Goal: Information Seeking & Learning: Find specific fact

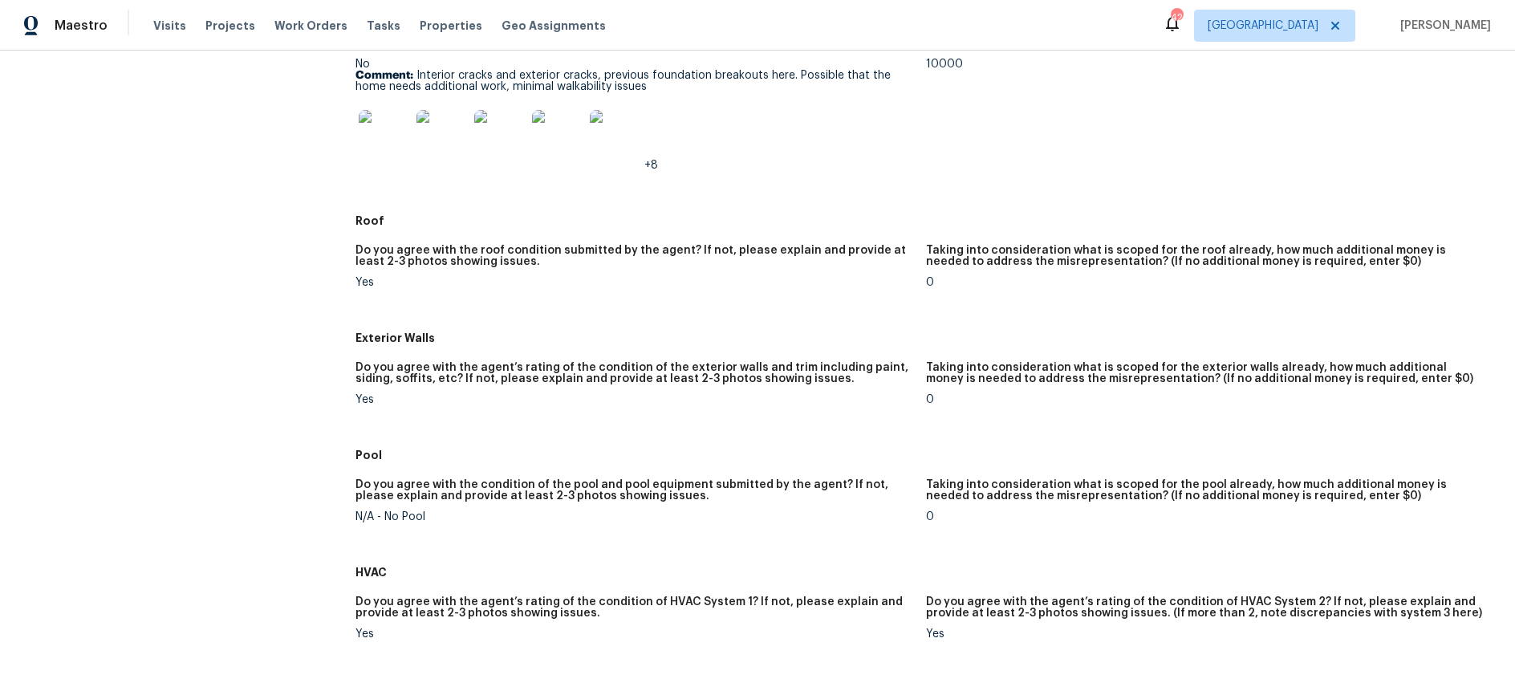
scroll to position [486, 0]
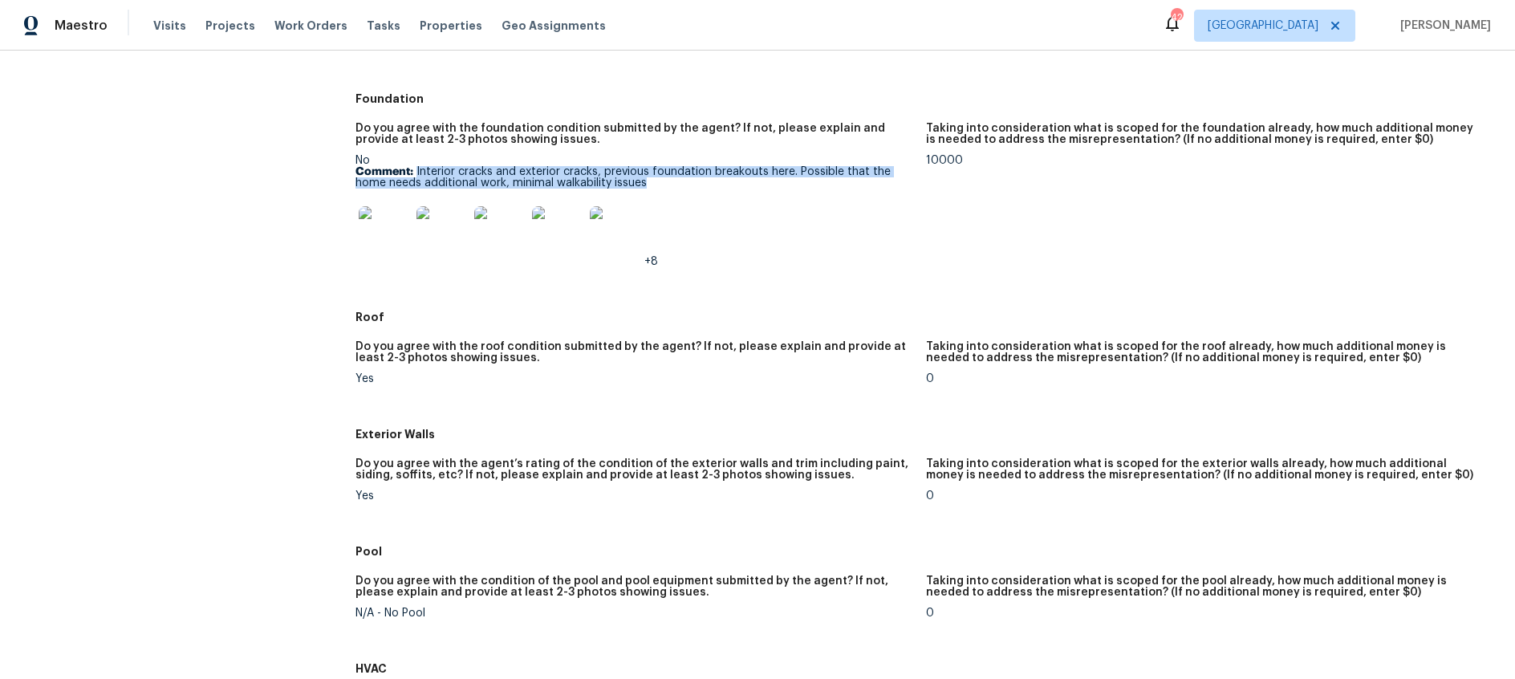
drag, startPoint x: 658, startPoint y: 184, endPoint x: 417, endPoint y: 177, distance: 241.7
click at [417, 177] on p "Comment: Interior cracks and exterior cracks, previous foundation breakouts her…" at bounding box center [634, 177] width 557 height 22
copy p "Interior cracks and exterior cracks, previous foundation breakouts here. Possib…"
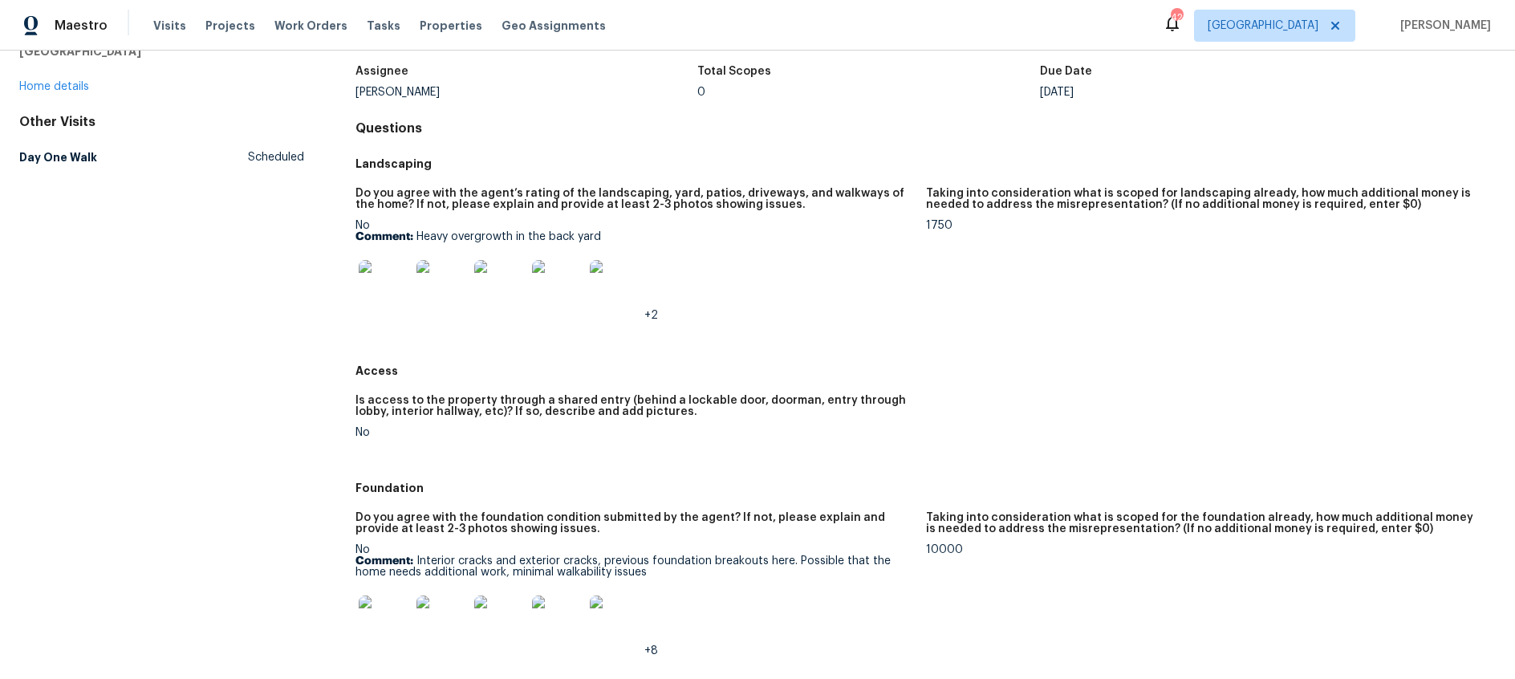
click at [445, 235] on p "Comment: Heavy overgrowth in the back yard" at bounding box center [634, 236] width 557 height 11
drag, startPoint x: 417, startPoint y: 238, endPoint x: 620, endPoint y: 240, distance: 203.1
click at [620, 240] on p "Comment: Heavy overgrowth in the back yard" at bounding box center [634, 236] width 557 height 11
copy p "Heavy overgrowth in the back yard"
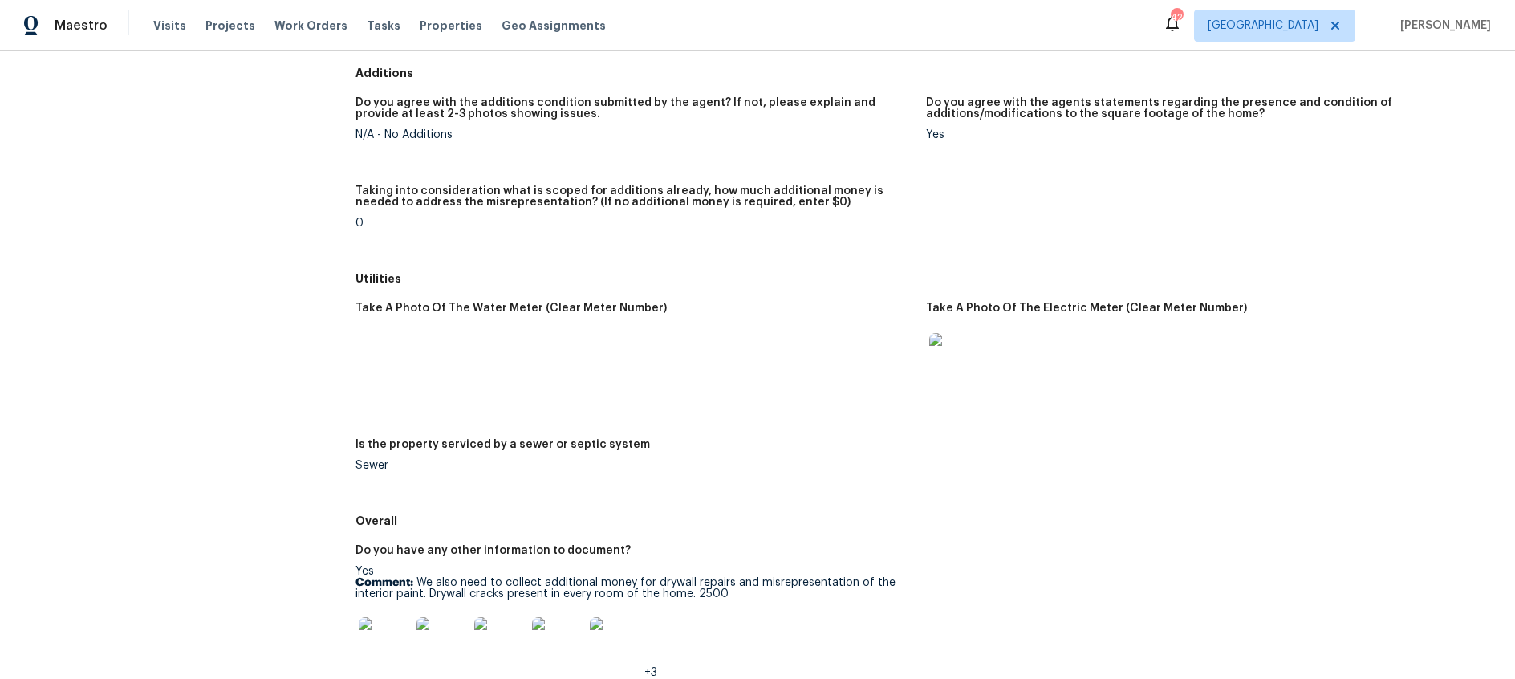
scroll to position [2184, 0]
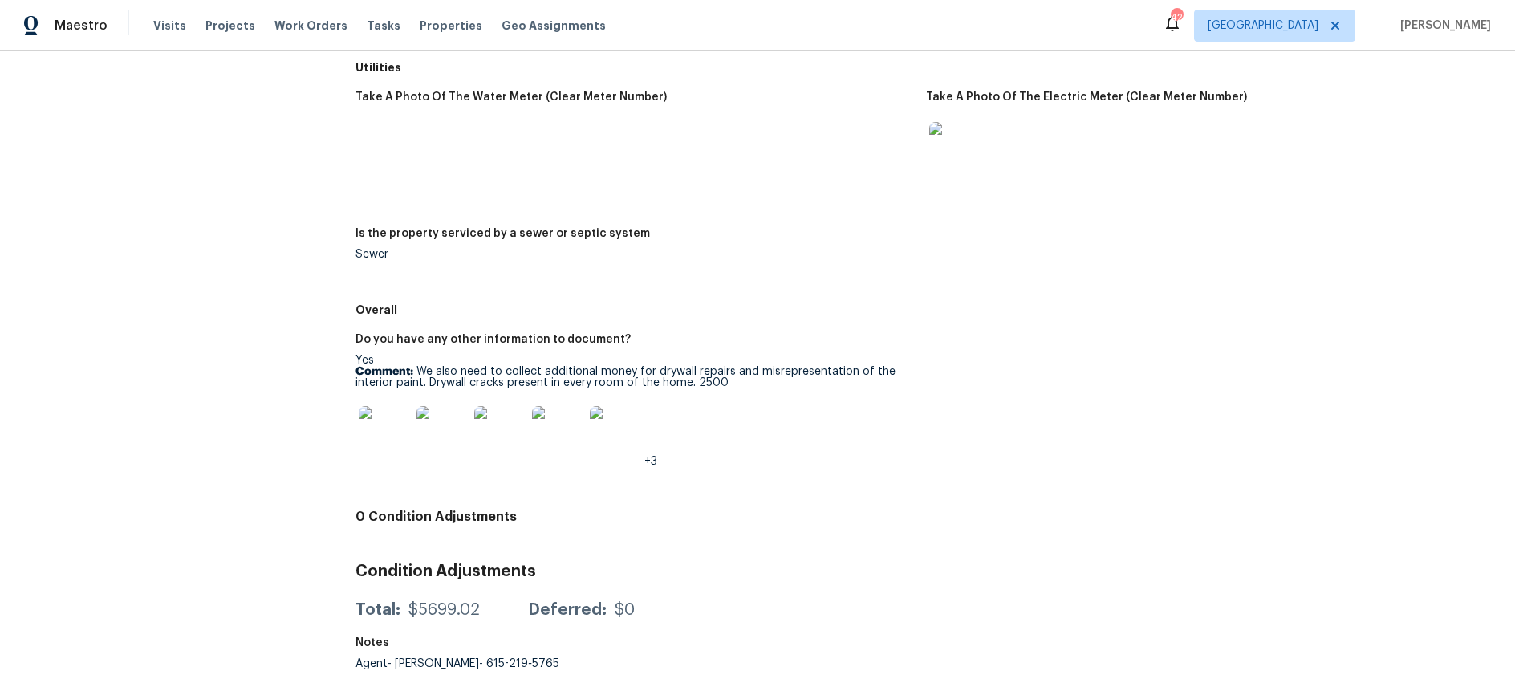
click at [767, 380] on p "Comment: We also need to collect additional money for drywall repairs and misre…" at bounding box center [634, 377] width 557 height 22
drag, startPoint x: 740, startPoint y: 383, endPoint x: 417, endPoint y: 374, distance: 322.8
click at [417, 374] on p "Comment: We also need to collect additional money for drywall repairs and misre…" at bounding box center [634, 377] width 557 height 22
copy p "We also need to collect additional money for drywall repairs and misrepresentat…"
